Goal: Information Seeking & Learning: Learn about a topic

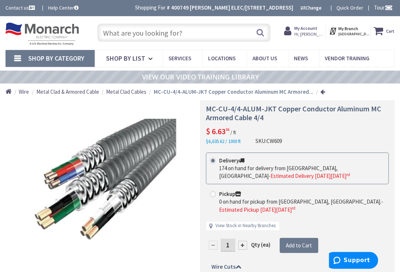
click at [122, 32] on input "text" at bounding box center [183, 32] width 173 height 18
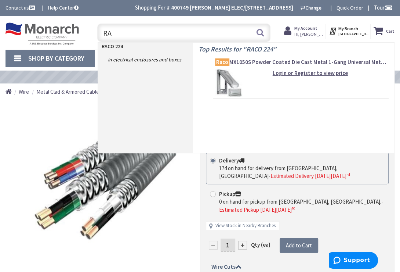
type input "R"
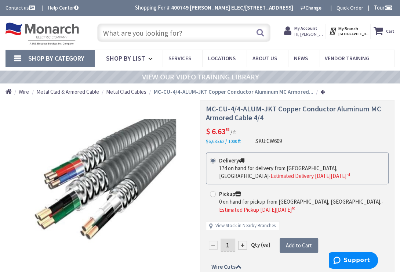
click at [136, 33] on input "text" at bounding box center [183, 32] width 173 height 18
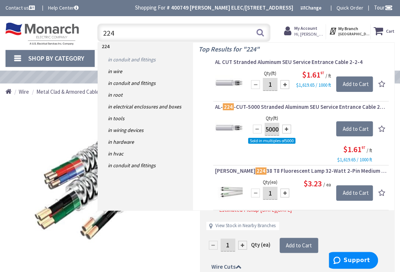
type input "224"
click at [128, 58] on link "in Conduit and Fittings" at bounding box center [145, 60] width 95 height 12
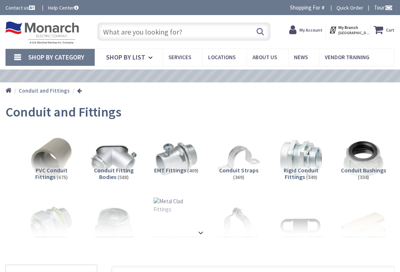
type input "[STREET_ADDRESS]"
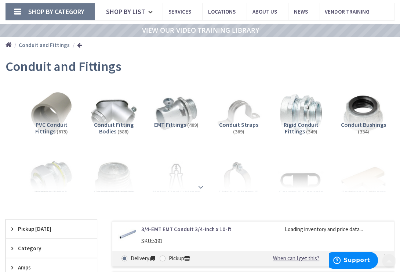
scroll to position [66, 0]
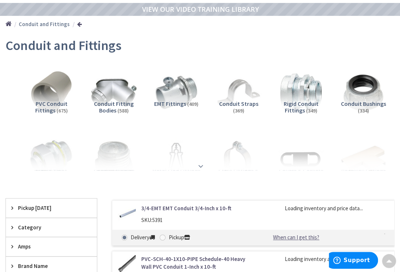
click at [201, 164] on strong at bounding box center [200, 166] width 9 height 8
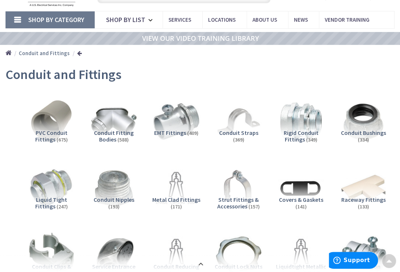
scroll to position [0, 0]
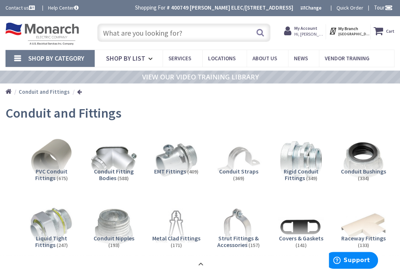
click at [134, 37] on input "text" at bounding box center [183, 32] width 173 height 18
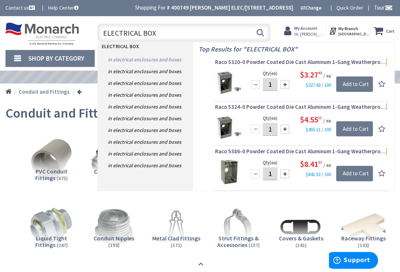
type input "ELECTRICAL BOX"
click at [142, 58] on link "in Electrical Enclosures and Boxes" at bounding box center [145, 60] width 95 height 12
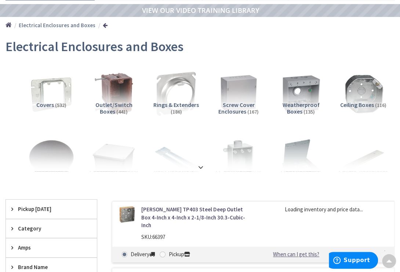
scroll to position [68, 0]
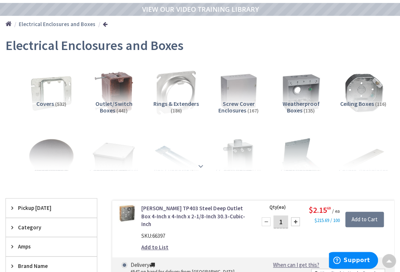
click at [200, 166] on strong at bounding box center [200, 166] width 9 height 8
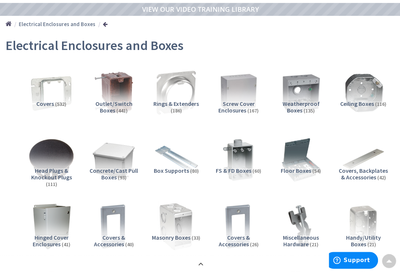
click at [173, 222] on img at bounding box center [176, 226] width 50 height 50
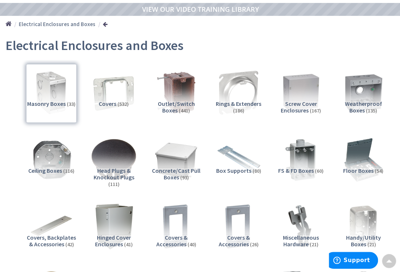
scroll to position [544, 0]
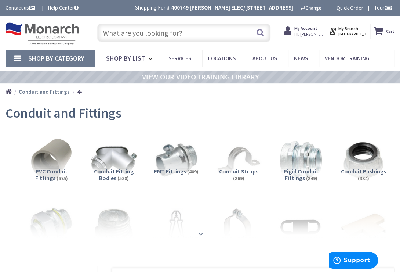
click at [202, 234] on div at bounding box center [200, 217] width 378 height 40
click at [201, 233] on strong at bounding box center [200, 230] width 9 height 8
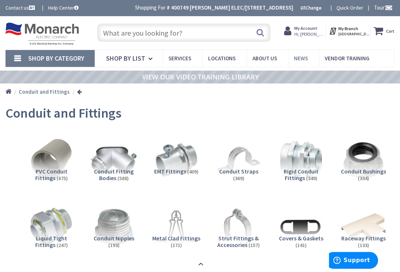
click at [295, 56] on span "News" at bounding box center [301, 58] width 14 height 7
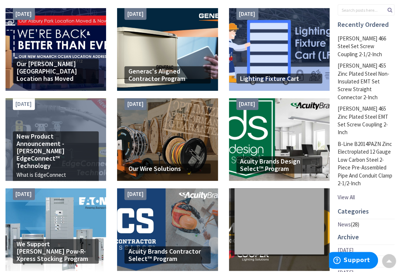
scroll to position [133, 0]
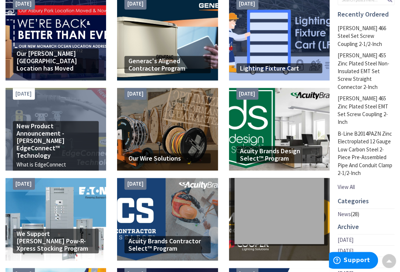
click at [52, 118] on div "New Product Announcement - [PERSON_NAME] EdgeConnect™ Technology What is EdgeCo…" at bounding box center [56, 129] width 101 height 83
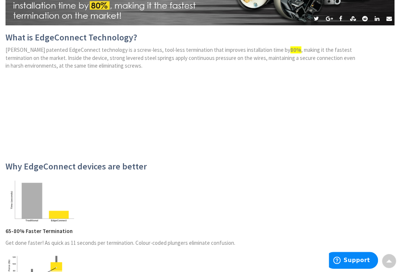
scroll to position [167, 0]
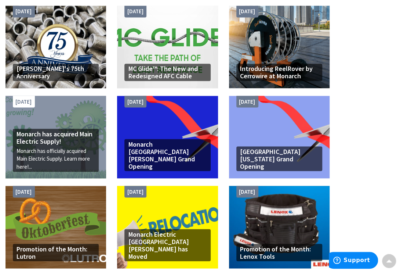
scroll to position [609, 0]
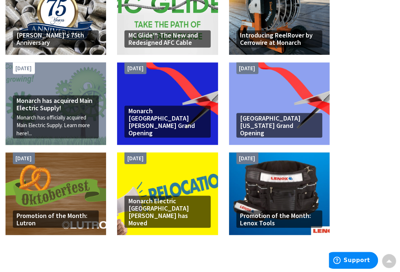
click at [42, 101] on h4 "Monarch has acquired Main Electric Supply!" at bounding box center [56, 104] width 79 height 15
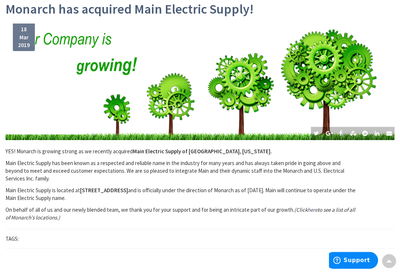
scroll to position [101, 0]
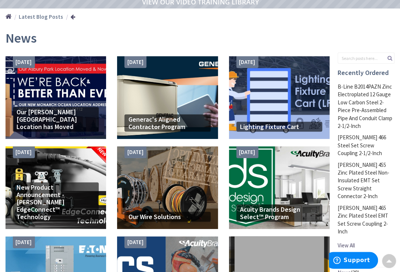
scroll to position [65, 0]
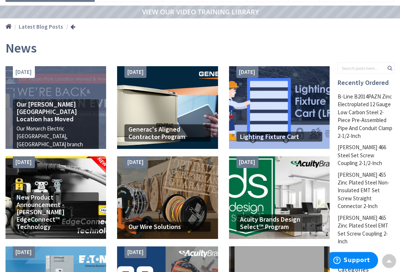
click at [66, 106] on h4 "Our Asbury Park Location has Moved" at bounding box center [56, 112] width 79 height 22
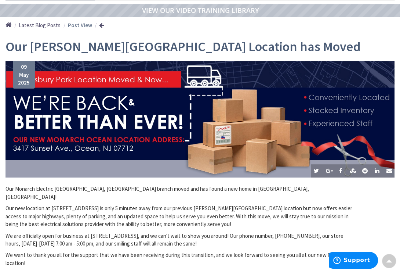
scroll to position [100, 0]
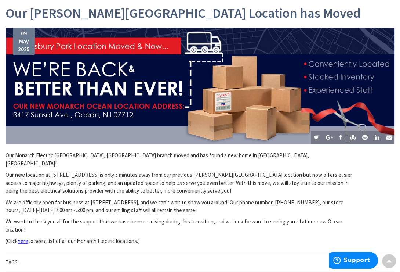
click at [24, 237] on span "here" at bounding box center [23, 240] width 11 height 7
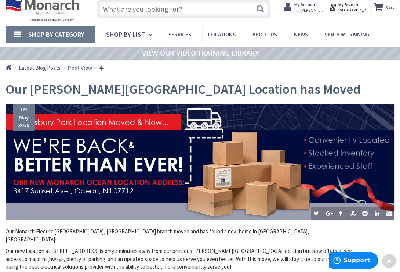
scroll to position [0, 0]
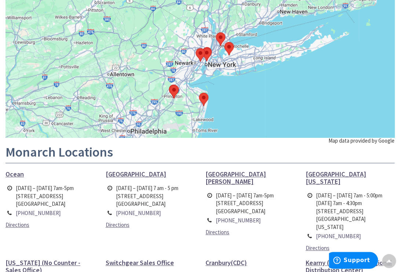
scroll to position [100, 0]
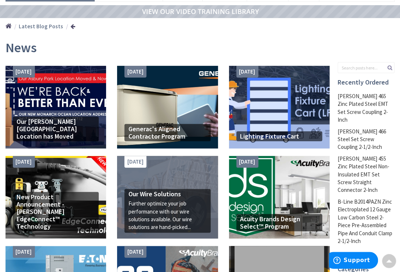
scroll to position [65, 0]
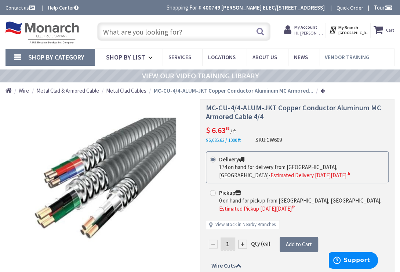
click at [337, 55] on span "Vendor Training" at bounding box center [347, 57] width 45 height 7
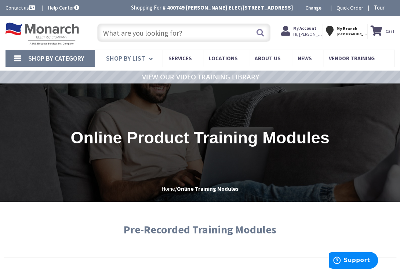
click at [150, 59] on icon at bounding box center [152, 59] width 7 height 16
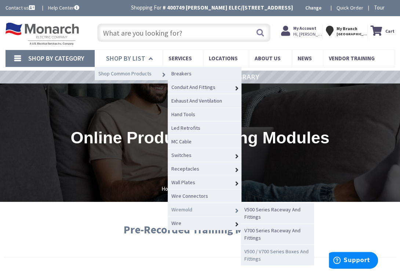
click at [255, 252] on link "V500 / V700 Series Boxes And Fittings" at bounding box center [277, 254] width 73 height 21
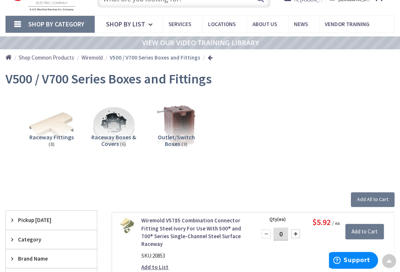
scroll to position [34, 0]
click at [105, 135] on span "Raceway Boxes & Covers" at bounding box center [113, 140] width 45 height 14
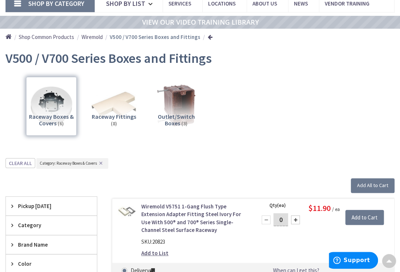
scroll to position [45, 0]
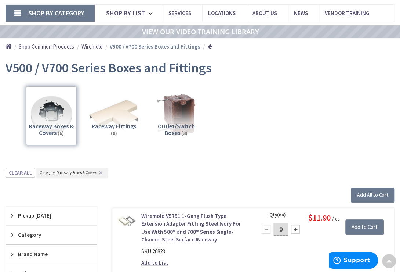
click at [109, 121] on img at bounding box center [114, 115] width 50 height 50
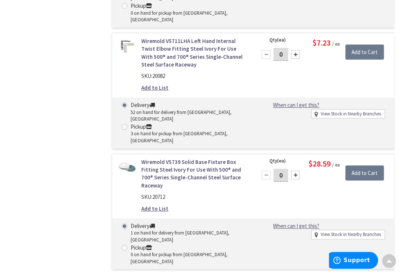
scroll to position [1546, 0]
